Goal: Information Seeking & Learning: Find specific fact

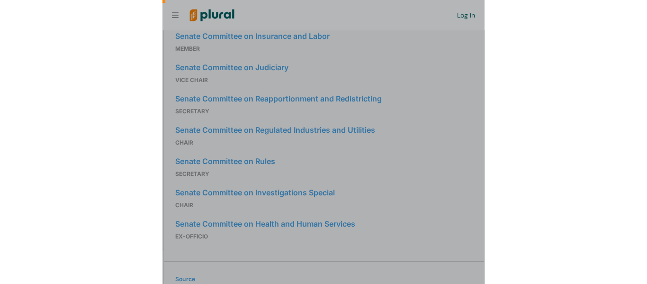
scroll to position [0, 9]
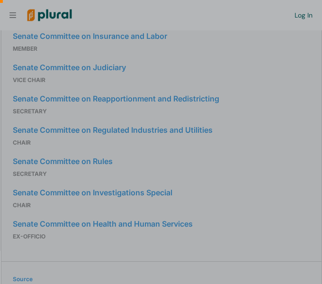
click at [276, 112] on div at bounding box center [161, 70] width 322 height 140
click at [305, 38] on div at bounding box center [161, 70] width 322 height 140
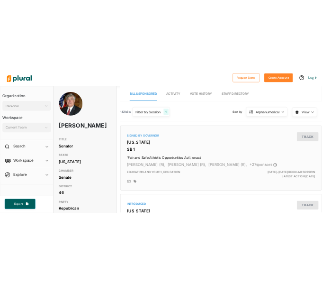
scroll to position [0, 2]
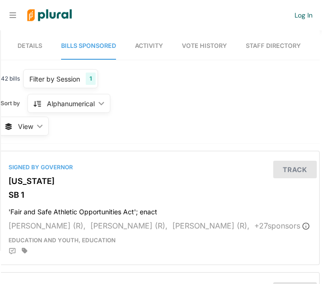
click at [48, 46] on nav "Details Bills Sponsored Activity Vote History Staff Directory" at bounding box center [159, 44] width 321 height 29
click at [35, 44] on span "Details" at bounding box center [30, 45] width 25 height 7
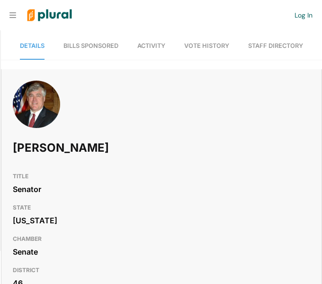
click at [86, 50] on link "Bills Sponsored" at bounding box center [90, 46] width 55 height 27
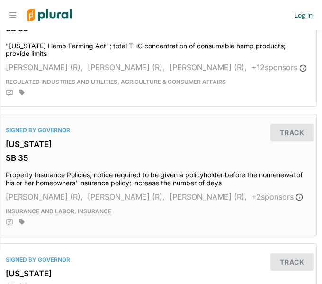
scroll to position [0, 5]
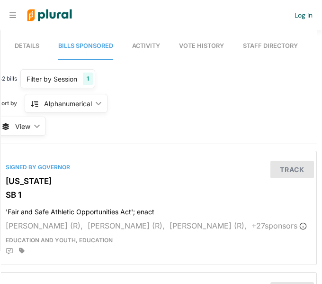
click at [32, 47] on span "Details" at bounding box center [27, 45] width 25 height 7
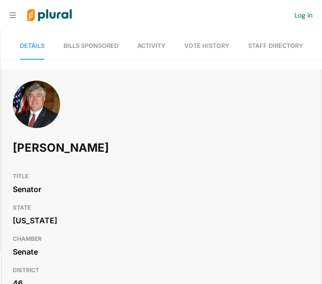
scroll to position [813, 0]
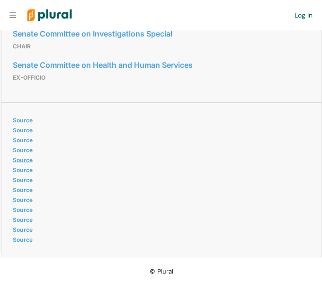
click at [22, 158] on link "Source" at bounding box center [160, 159] width 294 height 7
click at [26, 158] on link "Source" at bounding box center [160, 159] width 294 height 7
